Goal: Navigation & Orientation: Find specific page/section

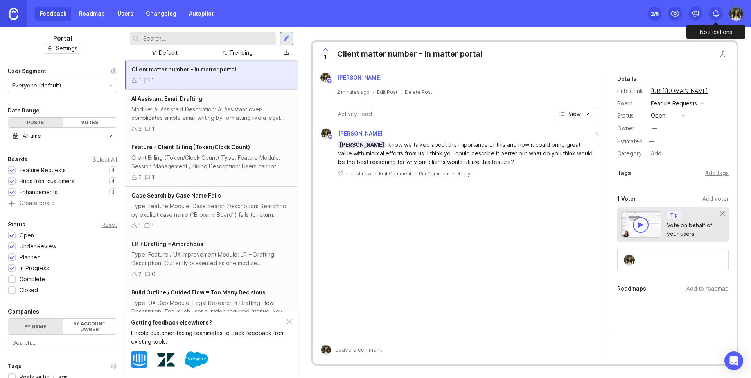
click at [715, 13] on icon at bounding box center [716, 14] width 8 height 8
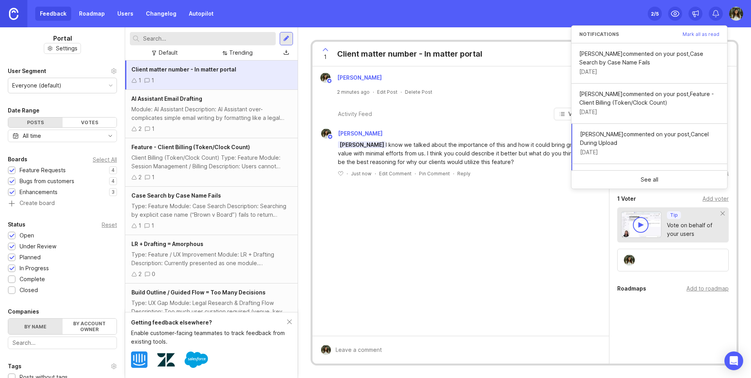
click at [731, 14] on img at bounding box center [736, 14] width 14 height 14
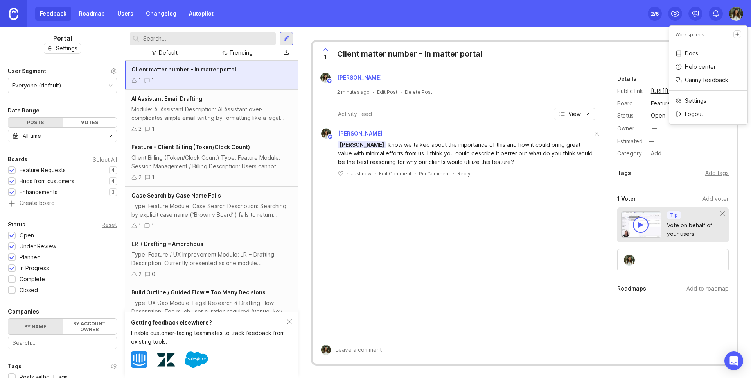
click at [655, 15] on div "2 /5" at bounding box center [655, 13] width 8 height 11
click at [11, 14] on img at bounding box center [13, 14] width 9 height 12
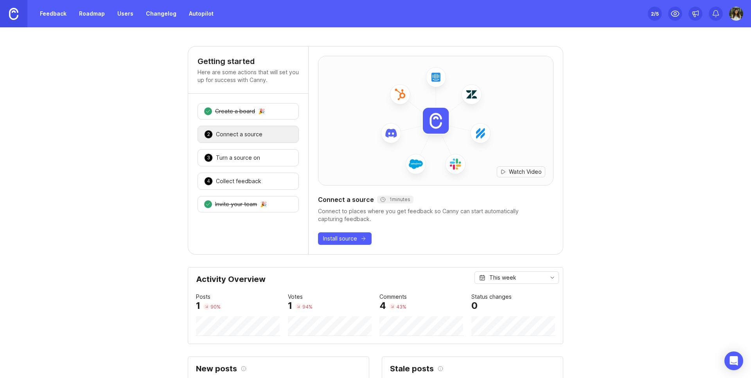
click at [737, 15] on img at bounding box center [736, 14] width 14 height 14
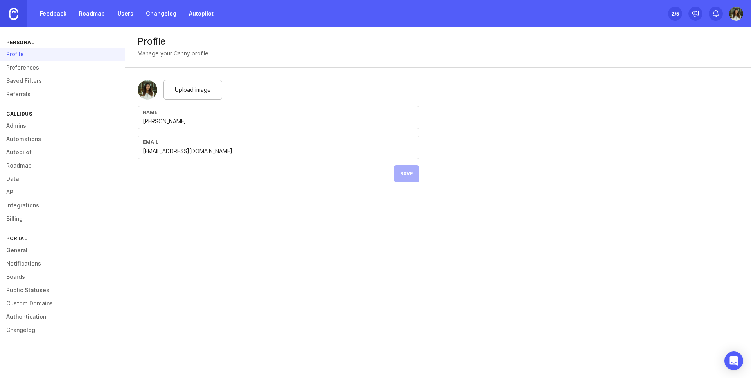
click at [23, 132] on link "Admins" at bounding box center [62, 125] width 125 height 13
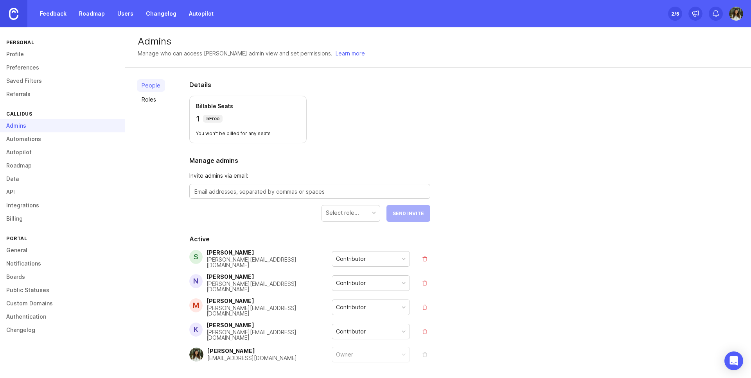
click at [21, 58] on link "Profile" at bounding box center [62, 54] width 125 height 13
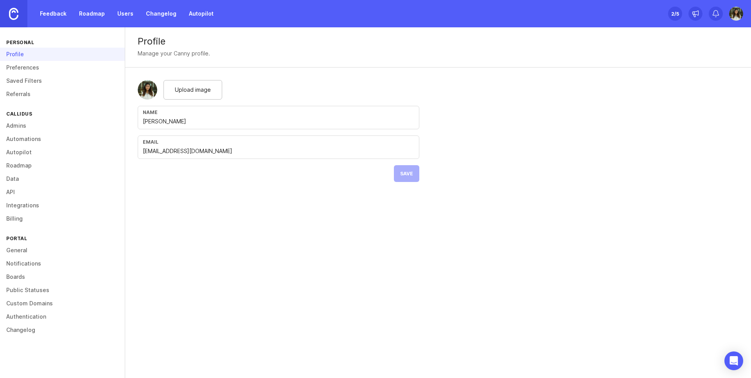
click at [56, 16] on link "Feedback" at bounding box center [53, 14] width 36 height 14
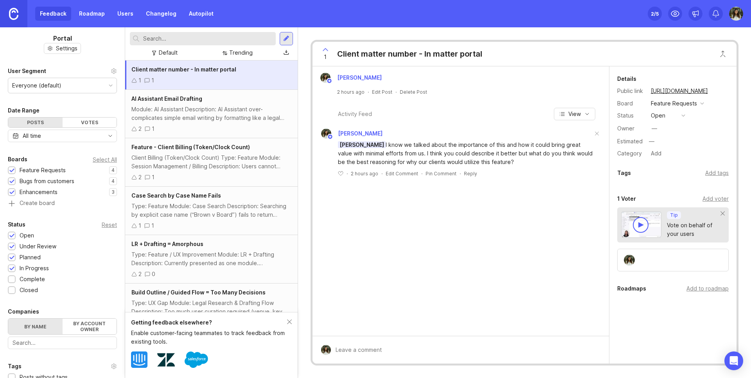
click at [285, 37] on div at bounding box center [286, 38] width 6 height 7
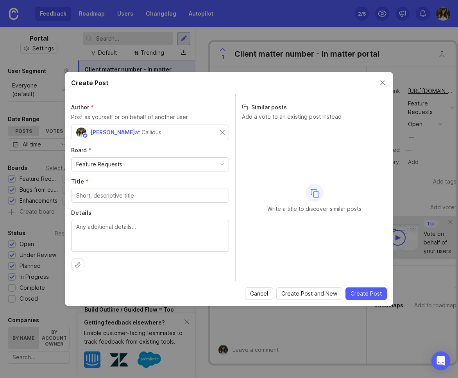
click at [378, 82] on button "Close create post modal" at bounding box center [382, 83] width 9 height 9
